Goal: Subscribe to service/newsletter

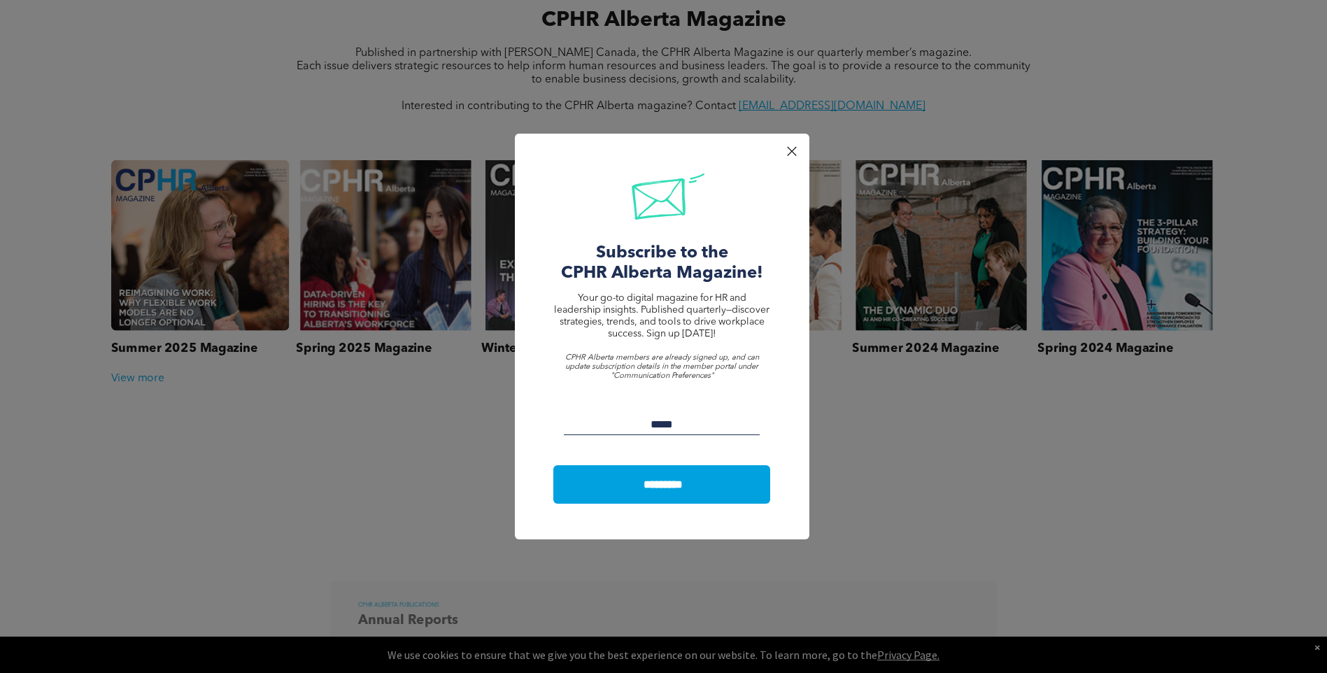
scroll to position [576, 0]
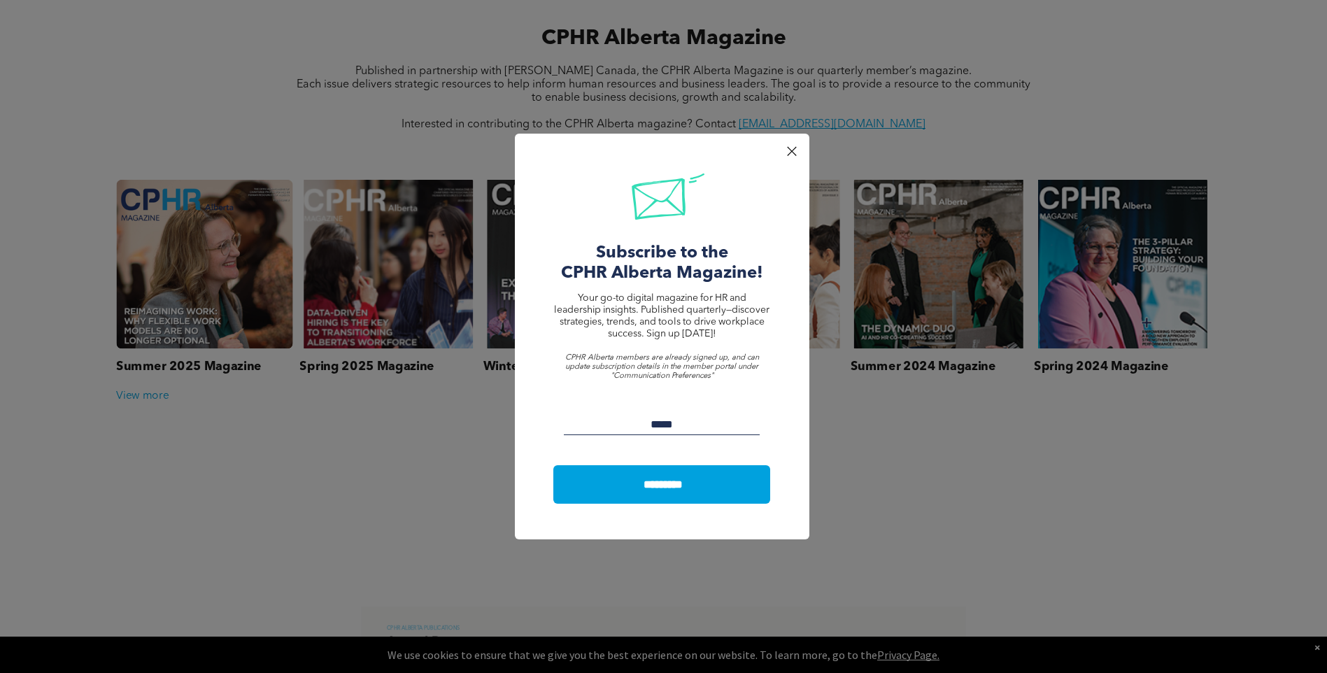
click at [583, 420] on input "Email:" at bounding box center [662, 424] width 197 height 21
type input "**********"
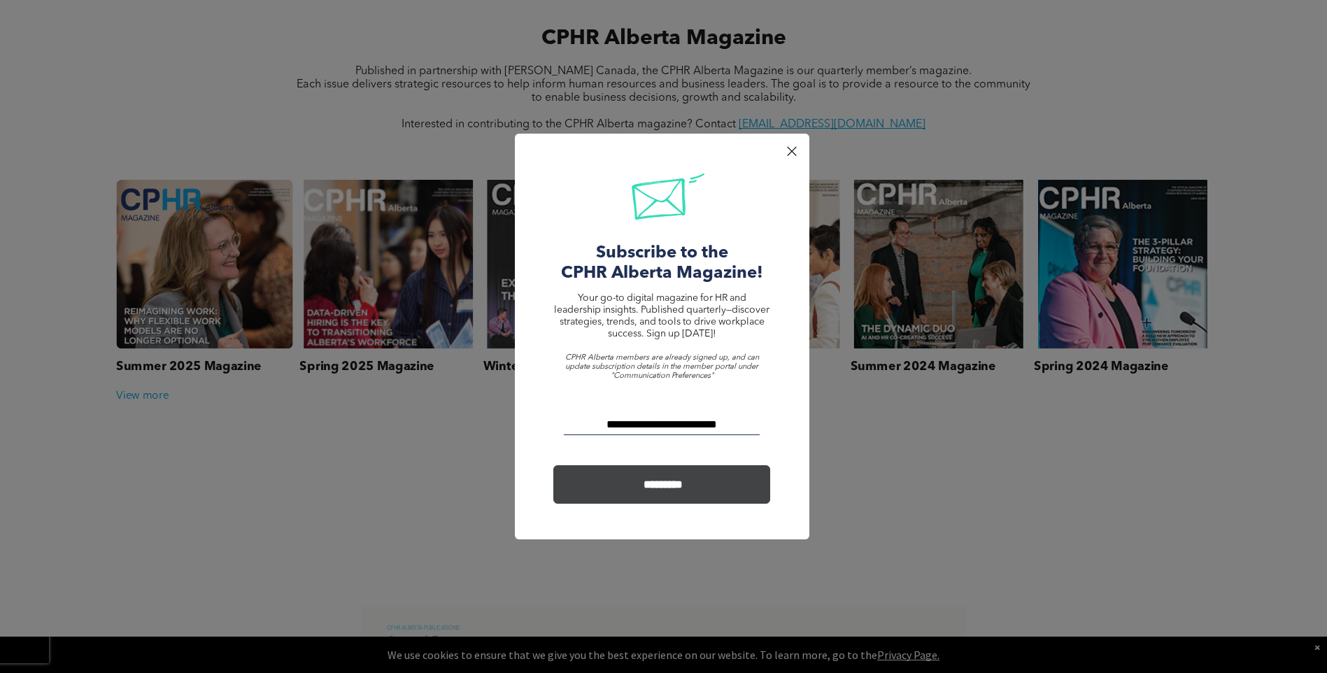
click at [653, 477] on input "*********" at bounding box center [664, 484] width 212 height 26
